Goal: Transaction & Acquisition: Purchase product/service

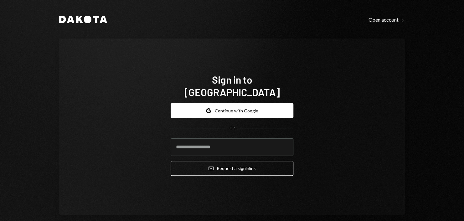
type input "**********"
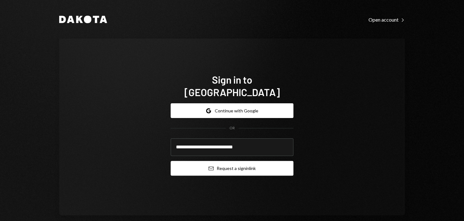
click at [262, 161] on button "Email Request a sign in link" at bounding box center [231, 168] width 123 height 15
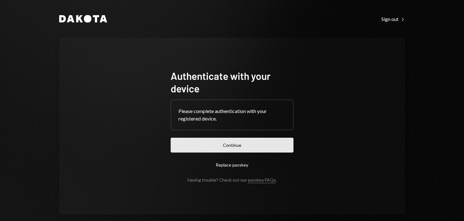
click at [227, 149] on button "Continue" at bounding box center [231, 145] width 123 height 15
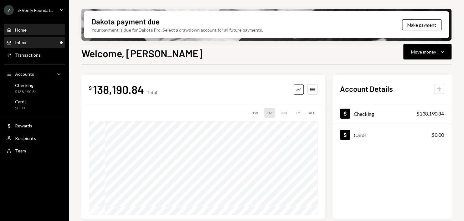
click at [38, 44] on div "Inbox Inbox" at bounding box center [34, 43] width 56 height 6
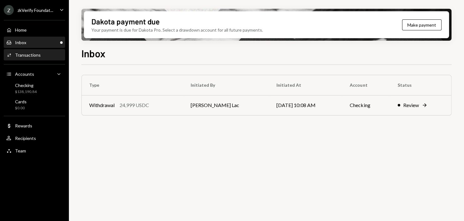
click at [35, 53] on div "Transactions" at bounding box center [28, 54] width 26 height 5
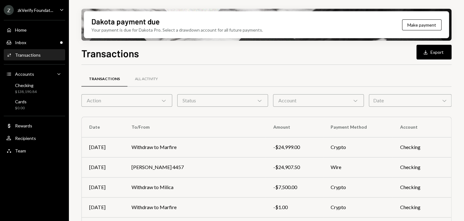
scroll to position [135, 0]
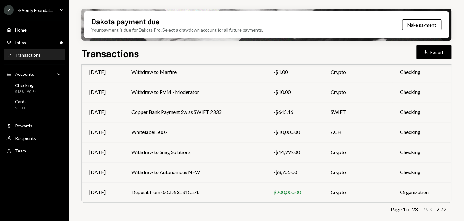
click at [446, 210] on icon "Double Arrow Right" at bounding box center [443, 209] width 6 height 6
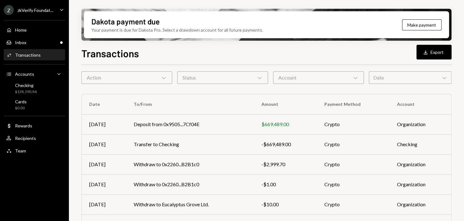
scroll to position [95, 0]
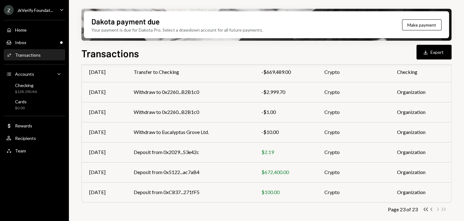
click at [430, 209] on icon "button" at bounding box center [431, 208] width 2 height 3
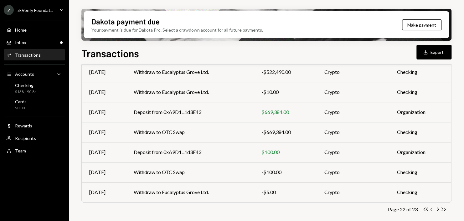
click at [431, 210] on icon "button" at bounding box center [431, 208] width 2 height 3
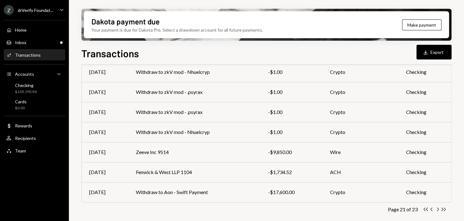
click at [431, 210] on icon "button" at bounding box center [431, 208] width 2 height 3
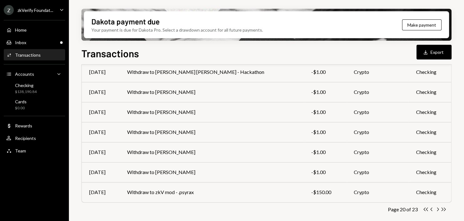
click at [431, 210] on icon "button" at bounding box center [431, 208] width 2 height 3
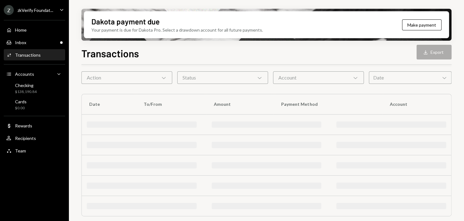
scroll to position [135, 0]
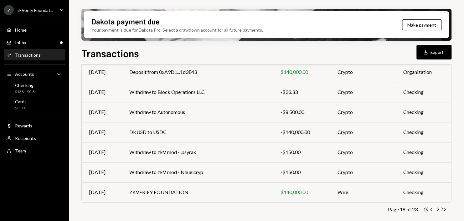
click at [431, 210] on icon "button" at bounding box center [431, 208] width 2 height 3
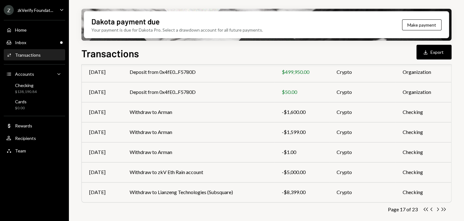
click at [431, 210] on icon "button" at bounding box center [431, 208] width 2 height 3
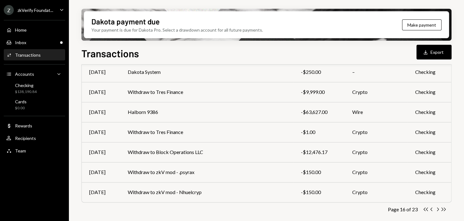
click at [431, 210] on icon "button" at bounding box center [431, 208] width 2 height 3
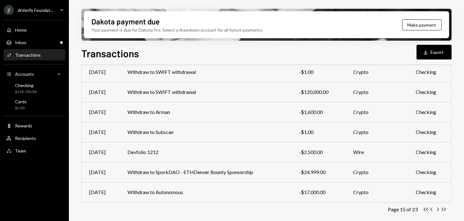
click at [431, 210] on icon "button" at bounding box center [431, 208] width 2 height 3
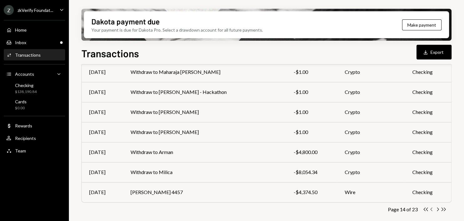
click at [431, 210] on icon "Chevron Left" at bounding box center [431, 209] width 6 height 6
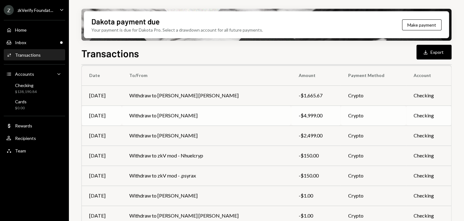
scroll to position [41, 0]
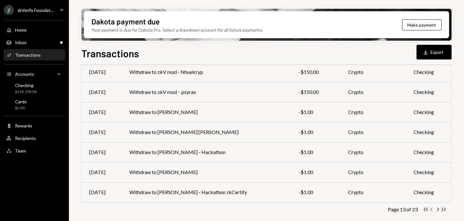
click at [432, 209] on icon "Chevron Left" at bounding box center [431, 209] width 6 height 6
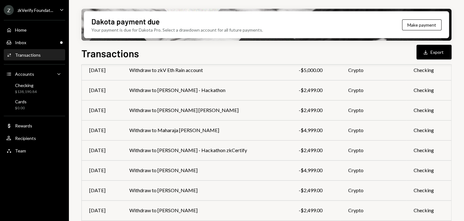
scroll to position [135, 0]
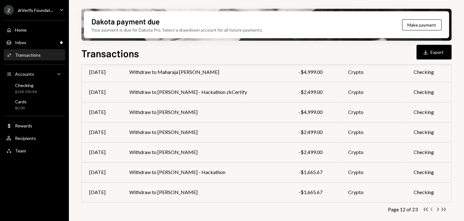
click at [431, 209] on icon "Chevron Left" at bounding box center [431, 209] width 6 height 6
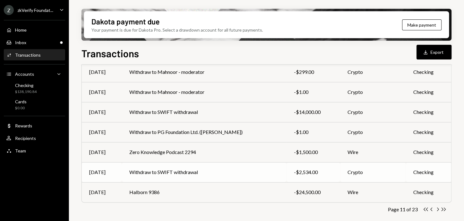
click at [224, 173] on td "Withdraw to SWIFT withdrawal" at bounding box center [204, 172] width 165 height 20
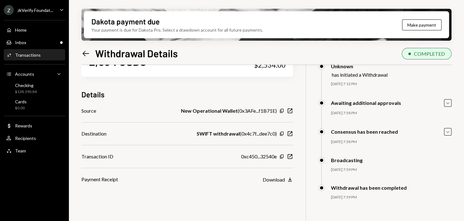
scroll to position [50, 0]
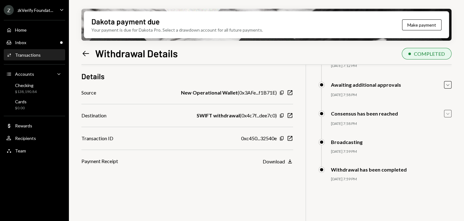
click at [447, 114] on icon "Caret Down" at bounding box center [447, 113] width 7 height 7
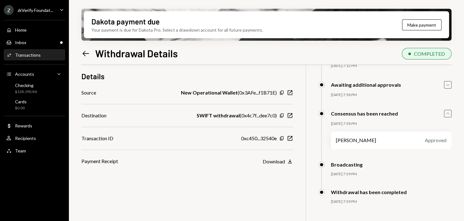
click at [447, 88] on div "Caret Down" at bounding box center [448, 85] width 8 height 8
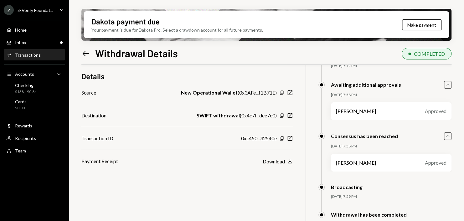
click at [447, 88] on div "Caret Up" at bounding box center [448, 85] width 8 height 8
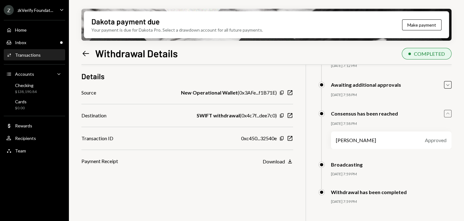
click at [448, 115] on icon "Caret Up" at bounding box center [447, 113] width 7 height 7
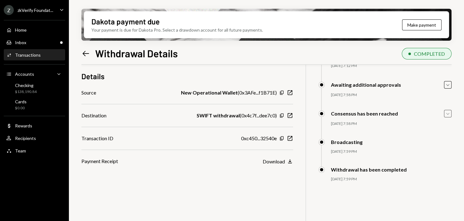
click at [219, 114] on b "SWIFT withdrawal" at bounding box center [217, 116] width 43 height 8
click at [86, 53] on icon "Left Arrow" at bounding box center [85, 53] width 9 height 9
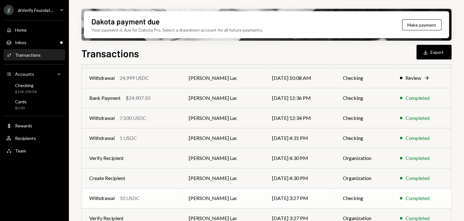
scroll to position [135, 0]
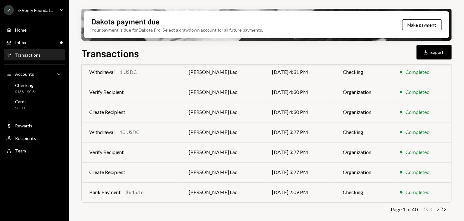
click at [438, 209] on icon "button" at bounding box center [438, 208] width 2 height 3
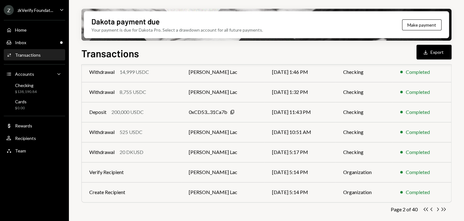
click at [438, 209] on icon "button" at bounding box center [438, 208] width 2 height 3
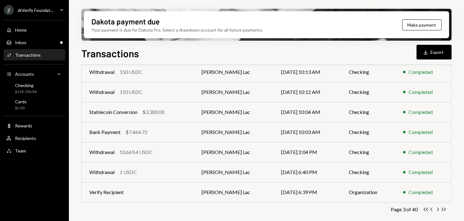
click at [438, 209] on icon "button" at bounding box center [438, 208] width 2 height 3
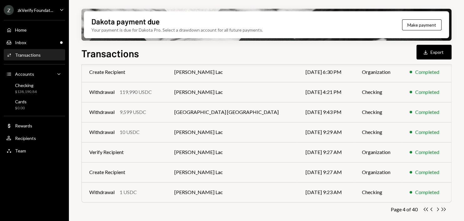
click at [26, 56] on div "Transactions" at bounding box center [28, 54] width 26 height 5
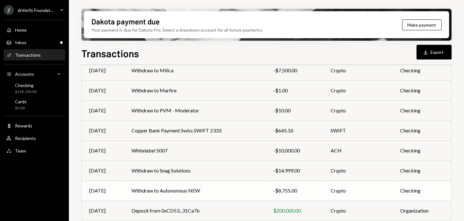
scroll to position [135, 0]
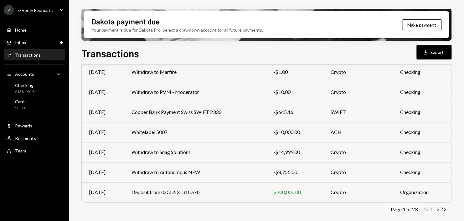
click at [437, 209] on icon "Chevron Right" at bounding box center [437, 209] width 6 height 6
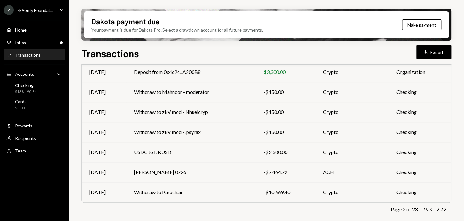
click at [437, 209] on icon "Chevron Right" at bounding box center [437, 209] width 6 height 6
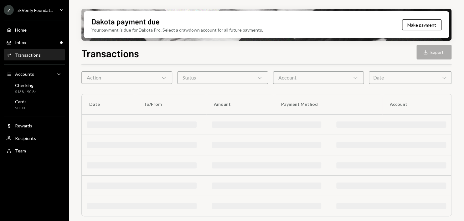
click at [437, 209] on div at bounding box center [266, 206] width 369 height 20
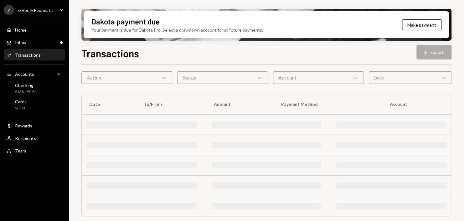
click at [437, 209] on div at bounding box center [266, 206] width 369 height 20
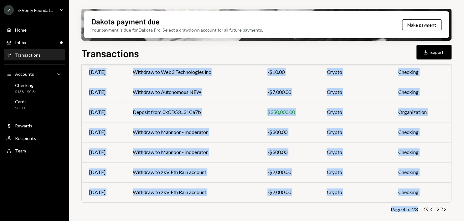
click at [437, 209] on icon "Chevron Right" at bounding box center [437, 209] width 6 height 6
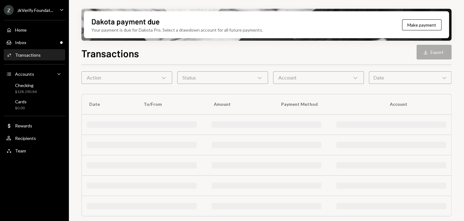
click at [437, 209] on div at bounding box center [266, 206] width 369 height 20
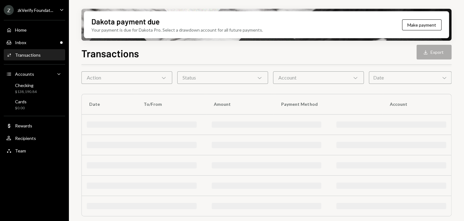
click at [437, 209] on div at bounding box center [266, 206] width 369 height 20
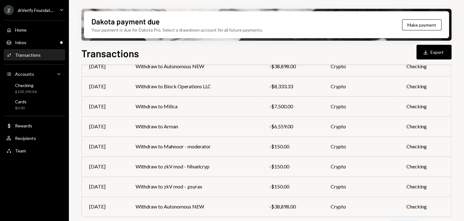
click at [437, 221] on icon "Chevron Right" at bounding box center [437, 224] width 6 height 6
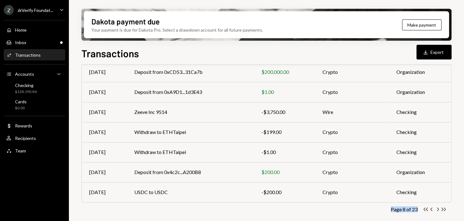
click at [437, 209] on icon "Chevron Right" at bounding box center [437, 209] width 6 height 6
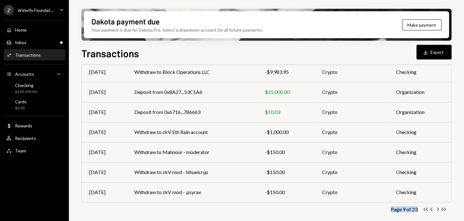
click at [437, 209] on icon "Chevron Right" at bounding box center [437, 209] width 6 height 6
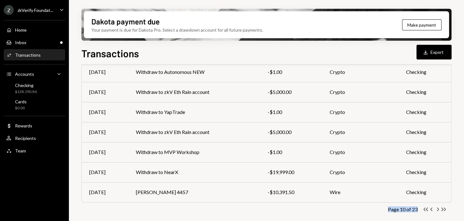
click at [437, 209] on icon "Chevron Right" at bounding box center [437, 209] width 6 height 6
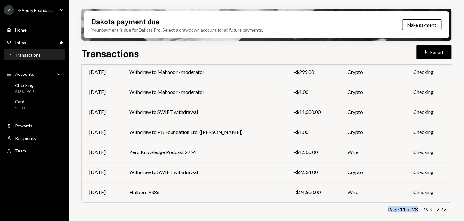
click at [432, 208] on icon "Chevron Left" at bounding box center [431, 209] width 6 height 6
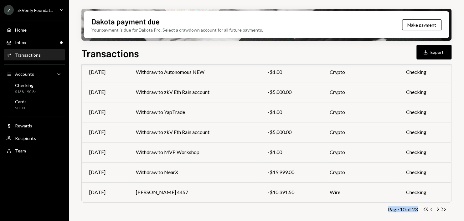
click at [430, 210] on icon "Chevron Left" at bounding box center [431, 209] width 6 height 6
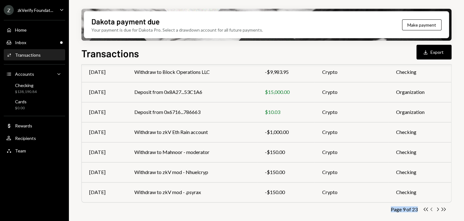
click at [431, 208] on icon "Chevron Left" at bounding box center [431, 209] width 6 height 6
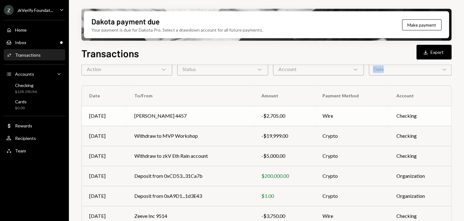
scroll to position [63, 0]
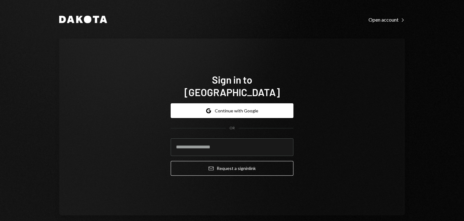
type input "**********"
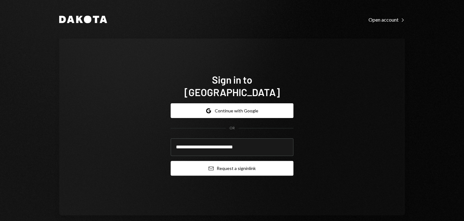
click at [225, 161] on button "Email Request a sign in link" at bounding box center [231, 168] width 123 height 15
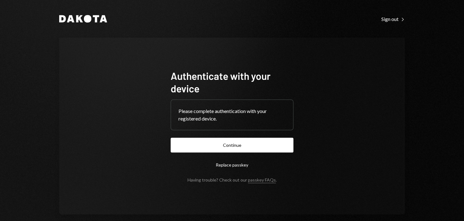
click at [255, 141] on button "Continue" at bounding box center [231, 145] width 123 height 15
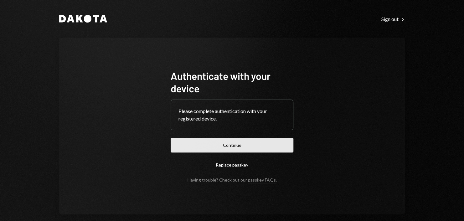
click at [214, 139] on button "Continue" at bounding box center [231, 145] width 123 height 15
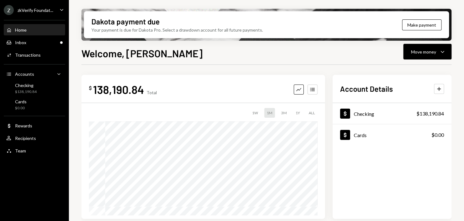
click at [54, 8] on div "Z zkVerify Foundat... Caret Down" at bounding box center [34, 10] width 69 height 10
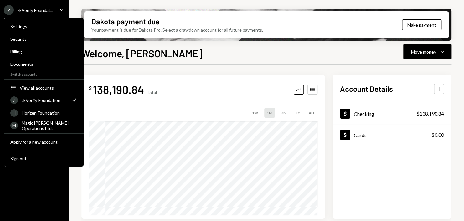
click at [197, 64] on div "Welcome, [PERSON_NAME] Move money Caret Down $ 138,190.84 Total Graph Accounts …" at bounding box center [266, 152] width 370 height 212
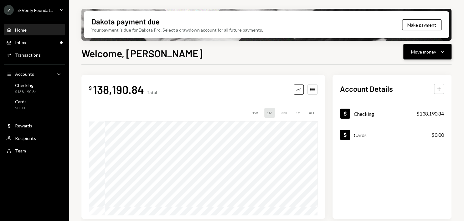
click at [428, 54] on div "Move money" at bounding box center [423, 51] width 25 height 7
click at [419, 69] on div "Send" at bounding box center [422, 70] width 46 height 7
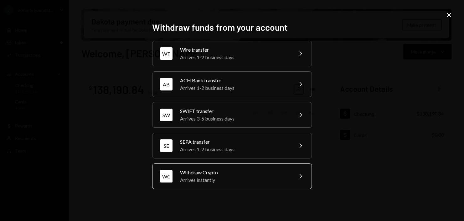
click at [240, 184] on div "WC Withdraw Crypto Arrives instantly Chevron Right" at bounding box center [232, 176] width 160 height 26
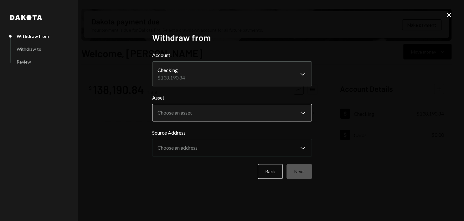
click at [211, 114] on body "Z zkVerify Foundat... Caret Down Home Home Inbox Inbox Activities Transactions …" at bounding box center [232, 110] width 464 height 221
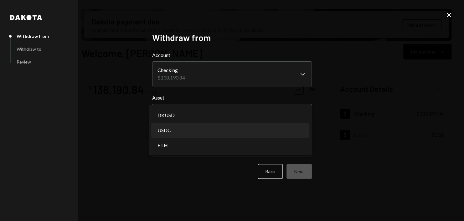
select select "****"
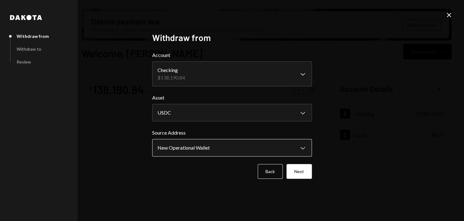
click at [208, 149] on body "Z zkVerify Foundat... Caret Down Home Home Inbox Inbox Activities Transactions …" at bounding box center [232, 110] width 464 height 221
click at [307, 170] on button "Next" at bounding box center [298, 171] width 25 height 15
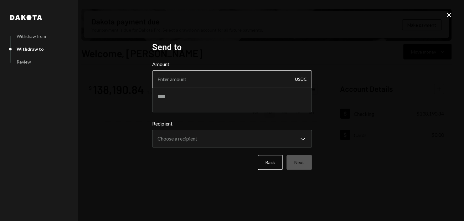
click at [224, 79] on input "Amount" at bounding box center [232, 79] width 160 height 18
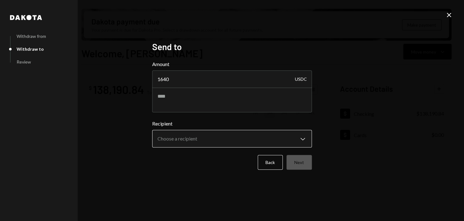
type input "1640"
click at [298, 137] on body "Z zkVerify Foundat... Caret Down Home Home Inbox Inbox Activities Transactions …" at bounding box center [232, 110] width 464 height 221
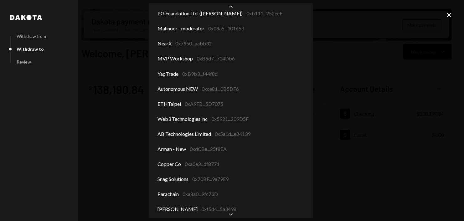
scroll to position [548, 0]
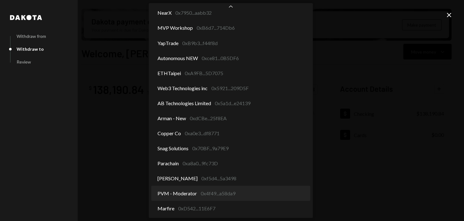
select select "**********"
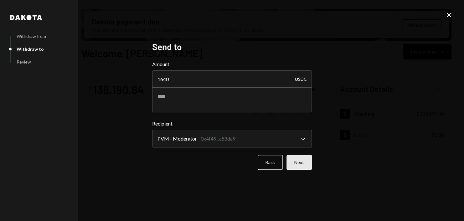
click at [298, 162] on button "Next" at bounding box center [298, 162] width 25 height 15
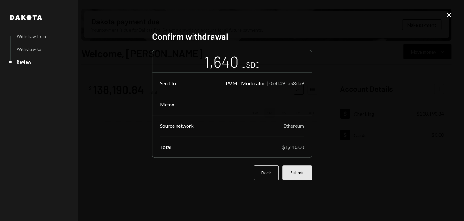
click at [299, 173] on button "Submit" at bounding box center [296, 172] width 29 height 15
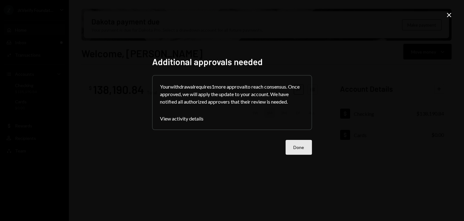
click at [291, 151] on button "Done" at bounding box center [298, 147] width 26 height 15
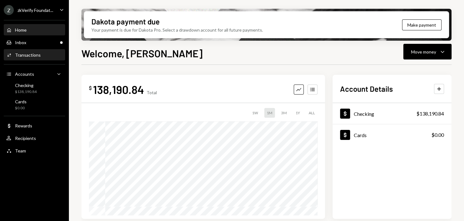
click at [38, 51] on div "Activities Transactions" at bounding box center [34, 55] width 56 height 11
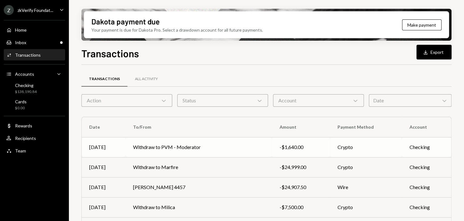
click at [218, 148] on td "Withdraw to PVM - Moderator" at bounding box center [198, 147] width 146 height 20
